Goal: Transaction & Acquisition: Download file/media

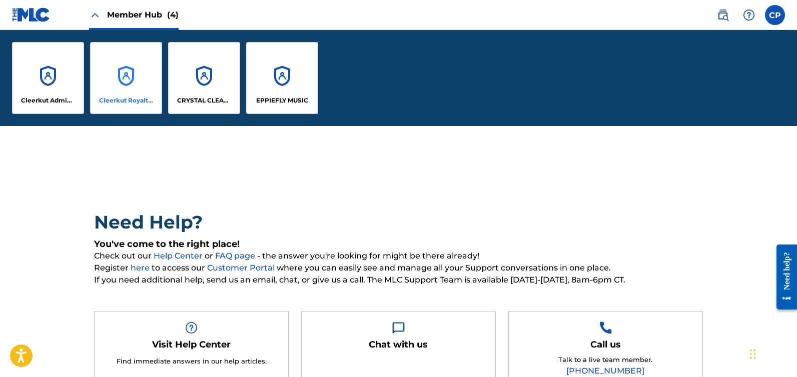
click at [134, 86] on div "Cleerkut Royalty Publishing" at bounding box center [126, 78] width 72 height 72
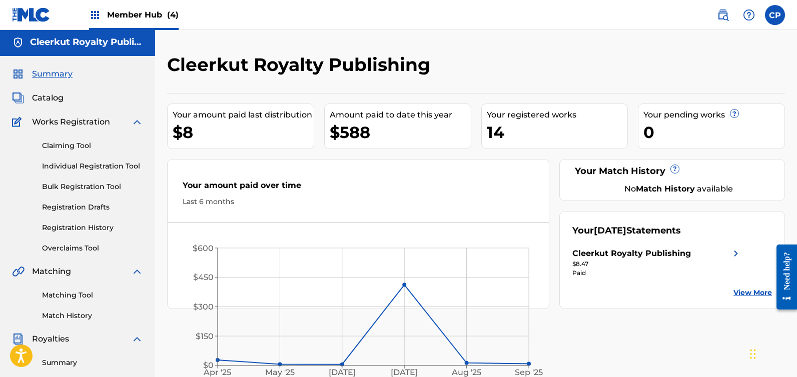
scroll to position [2, 0]
click at [48, 144] on link "Claiming Tool" at bounding box center [92, 145] width 101 height 11
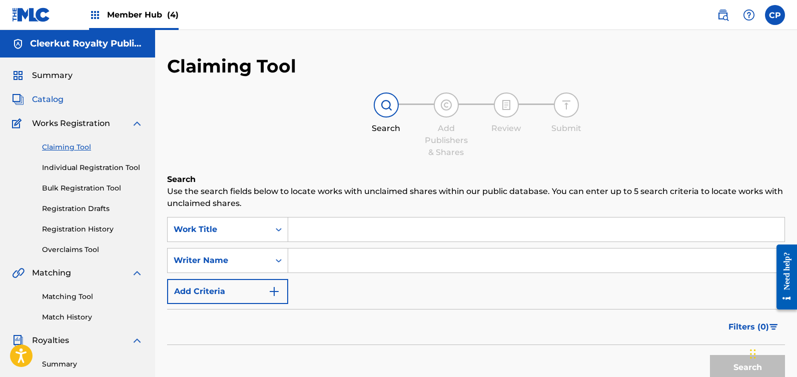
click at [50, 101] on span "Catalog" at bounding box center [48, 100] width 32 height 12
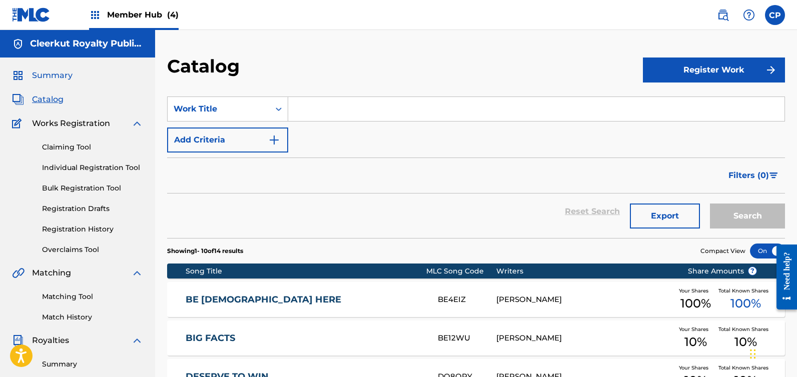
click at [58, 72] on span "Summary" at bounding box center [52, 76] width 41 height 12
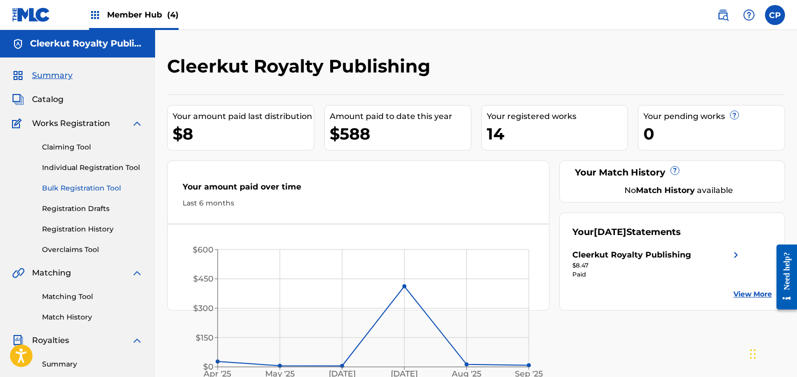
scroll to position [171, 0]
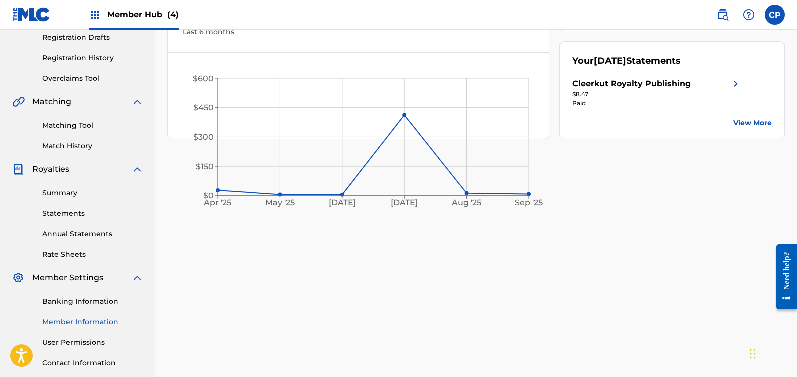
click at [81, 320] on link "Member Information" at bounding box center [92, 322] width 101 height 11
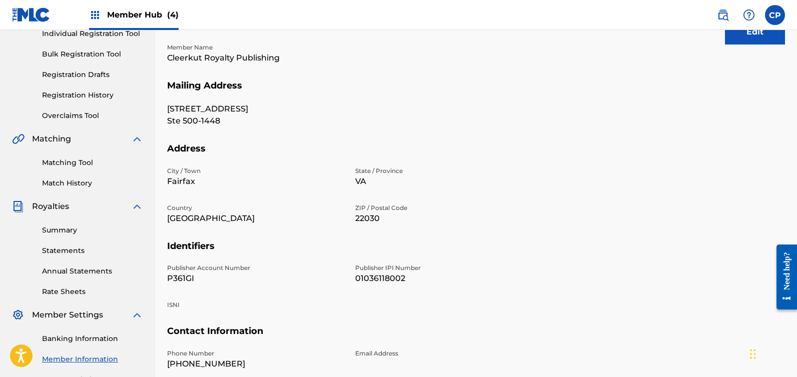
scroll to position [141, 0]
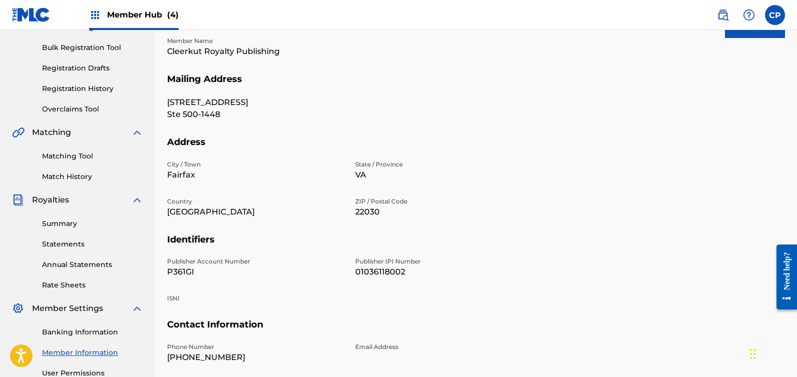
click at [184, 274] on p "P361GI" at bounding box center [255, 272] width 176 height 12
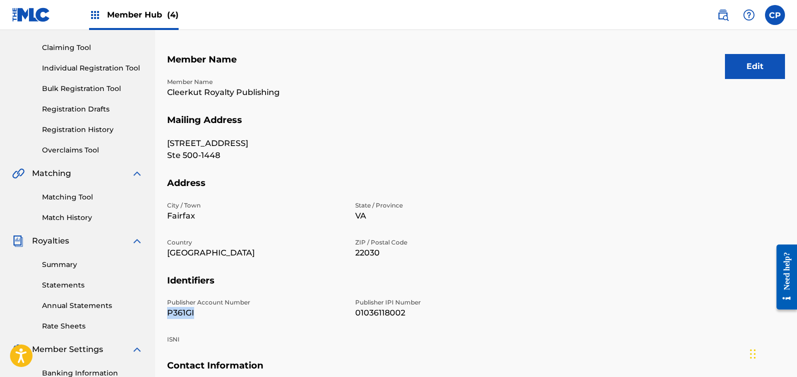
scroll to position [155, 0]
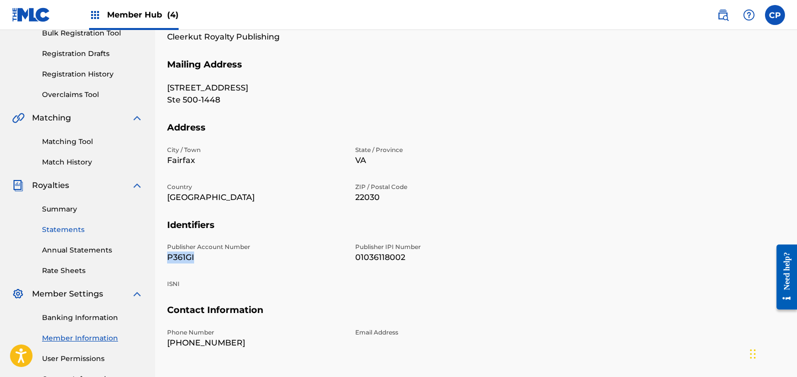
click at [58, 232] on link "Statements" at bounding box center [92, 230] width 101 height 11
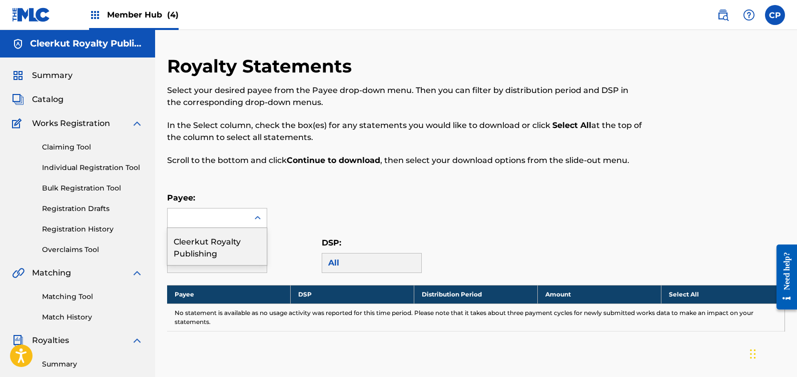
click at [222, 219] on div at bounding box center [208, 218] width 81 height 19
click at [230, 250] on div "Cleerkut Royalty Publishing" at bounding box center [217, 246] width 99 height 37
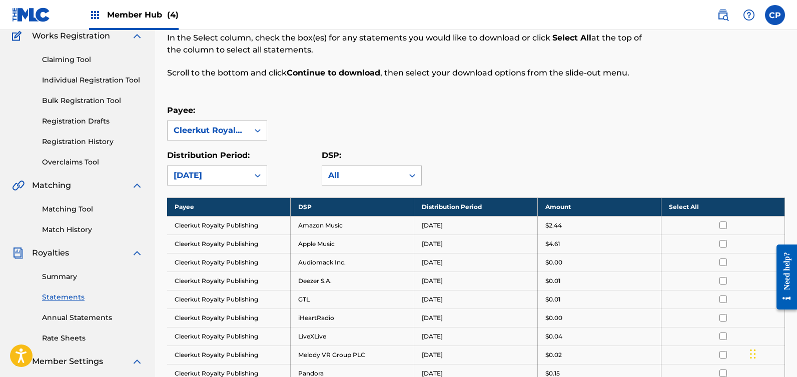
scroll to position [75, 0]
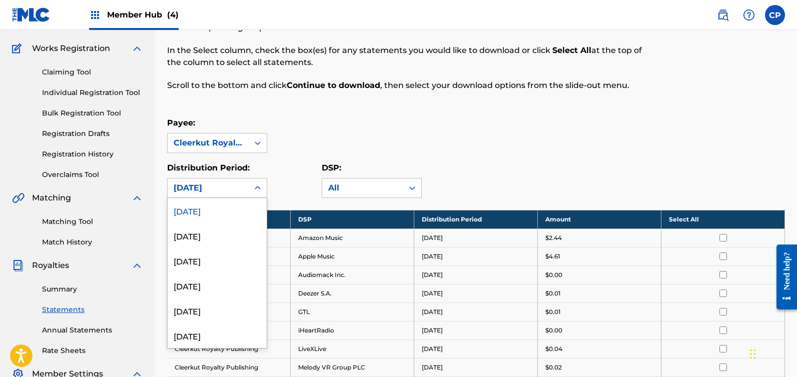
click at [223, 189] on div "[DATE]" at bounding box center [208, 188] width 69 height 12
click at [216, 259] on div "[DATE]" at bounding box center [217, 258] width 99 height 25
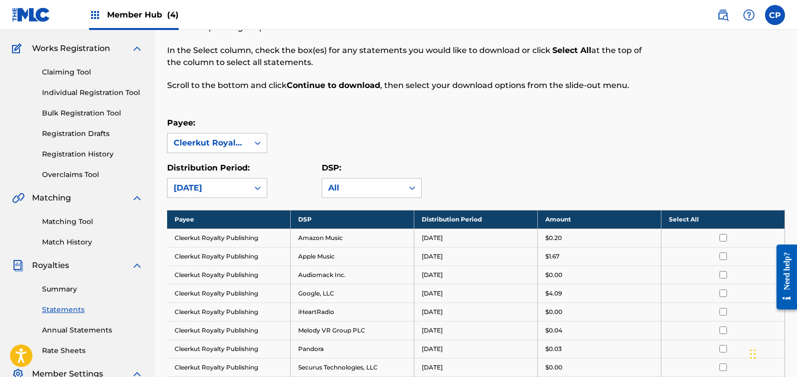
click at [723, 239] on input "checkbox" at bounding box center [723, 238] width 8 height 8
click at [674, 218] on th "Deselect All" at bounding box center [723, 219] width 124 height 19
click at [674, 219] on th "Select All" at bounding box center [723, 219] width 124 height 19
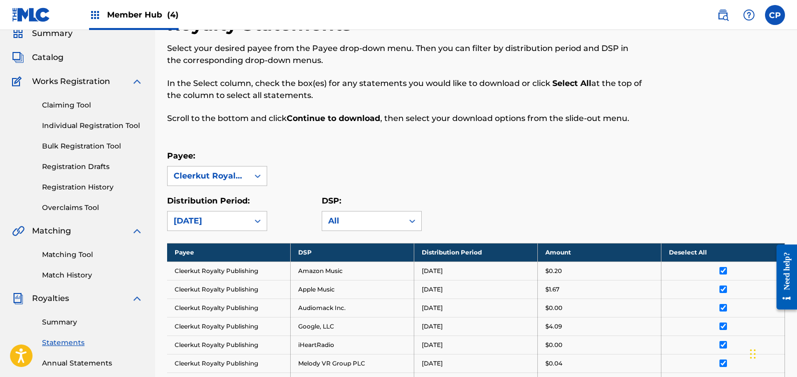
scroll to position [308, 0]
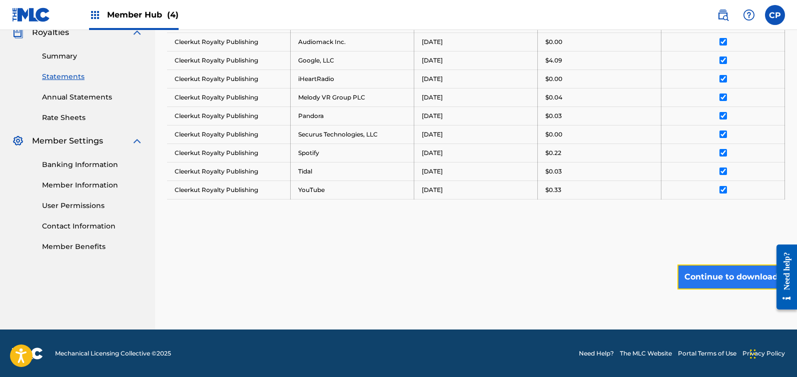
click at [701, 277] on button "Continue to download" at bounding box center [731, 277] width 108 height 25
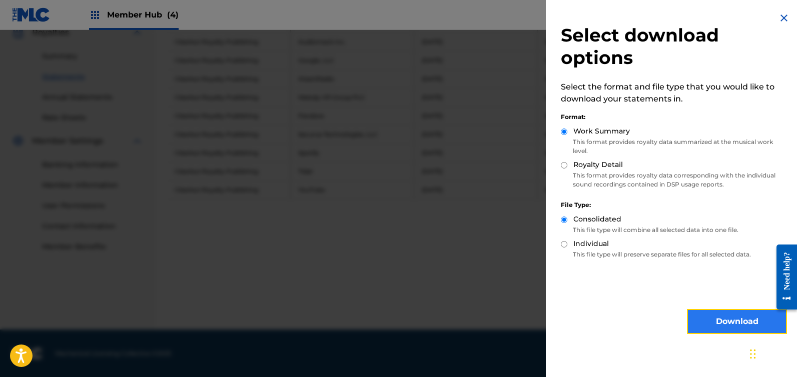
click at [724, 326] on button "Download" at bounding box center [737, 321] width 100 height 25
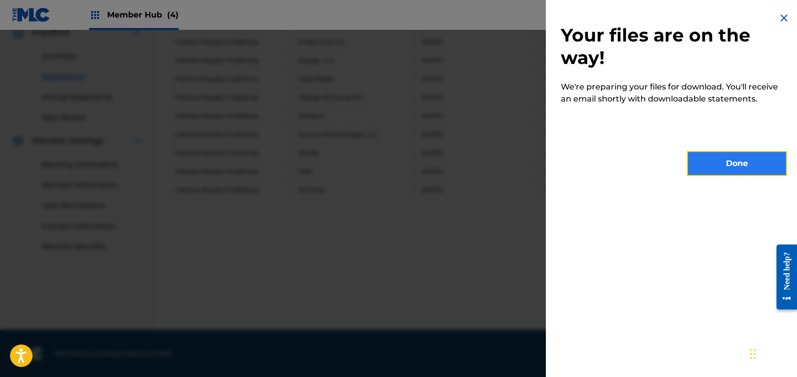
click at [713, 165] on button "Done" at bounding box center [737, 163] width 100 height 25
